Goal: Check status: Check status

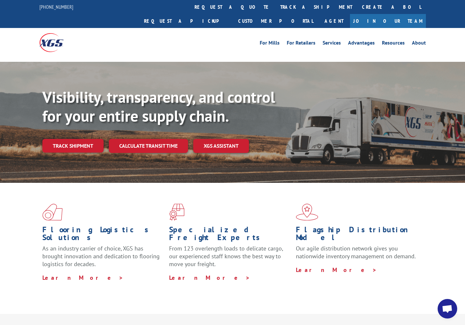
drag, startPoint x: 69, startPoint y: 130, endPoint x: 78, endPoint y: 130, distance: 8.5
click at [69, 139] on link "Track shipment" at bounding box center [72, 146] width 61 height 14
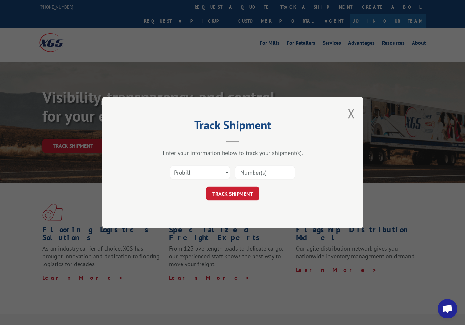
click at [348, 113] on button "Close modal" at bounding box center [351, 113] width 7 height 17
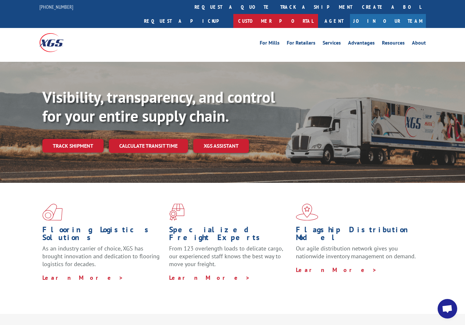
click at [318, 14] on link "Customer Portal" at bounding box center [275, 21] width 85 height 14
